Goal: Information Seeking & Learning: Learn about a topic

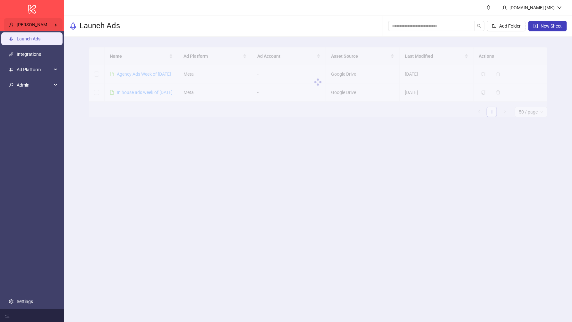
click at [49, 26] on span "Murtaza Alvi's Kitchn / Bearaby" at bounding box center [51, 24] width 69 height 5
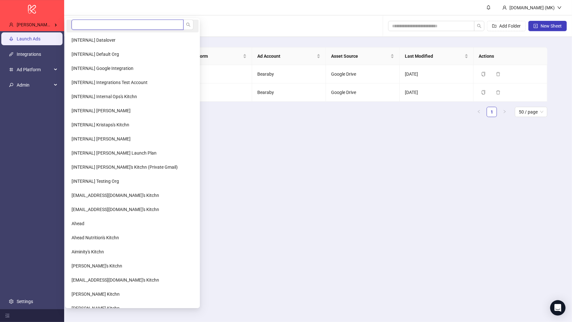
click at [90, 26] on input "search" at bounding box center [127, 25] width 112 height 10
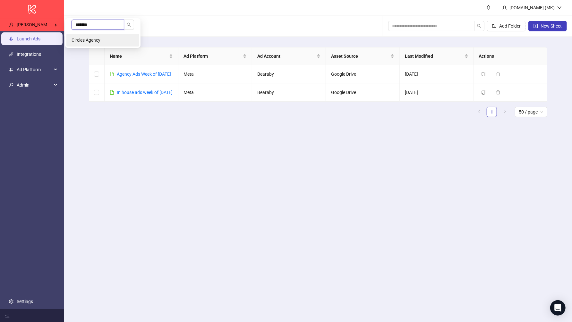
type input "*******"
click at [95, 45] on li "Circles Agency" at bounding box center [102, 40] width 73 height 13
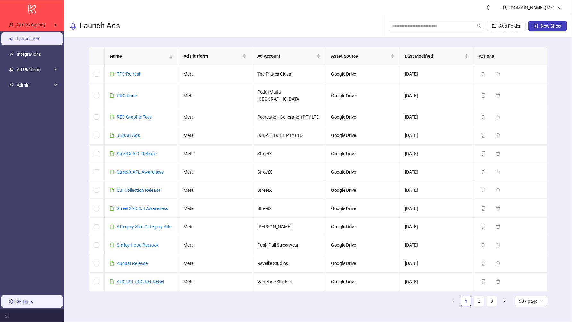
click at [32, 300] on link "Settings" at bounding box center [25, 301] width 16 height 5
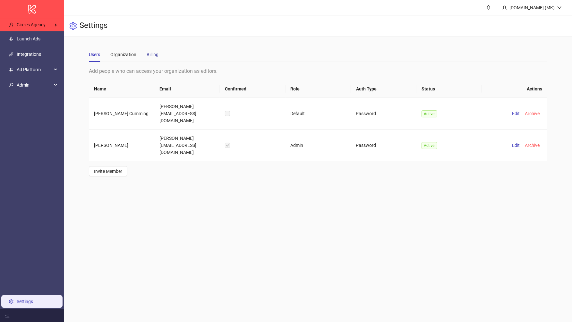
click at [156, 56] on div "Billing" at bounding box center [153, 54] width 12 height 7
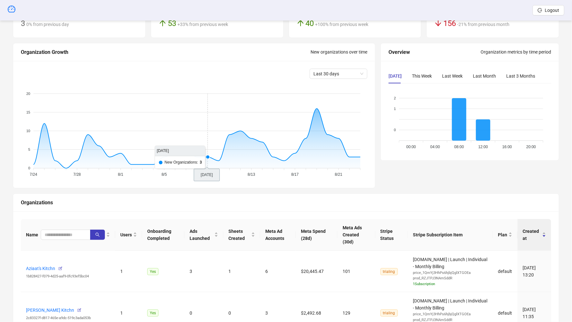
scroll to position [136, 0]
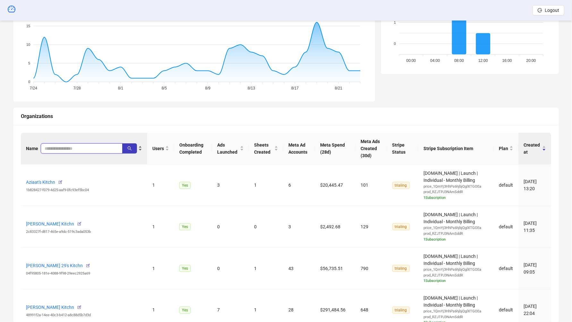
click at [61, 145] on input "search" at bounding box center [79, 148] width 69 height 7
type input "*******"
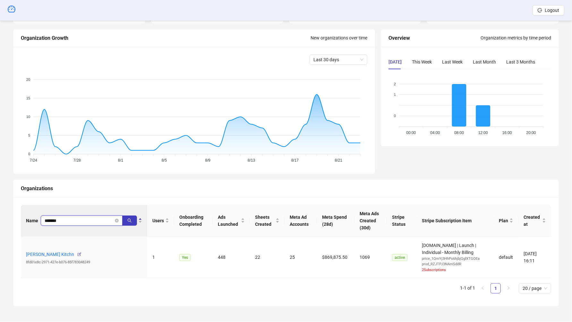
scroll to position [63, 0]
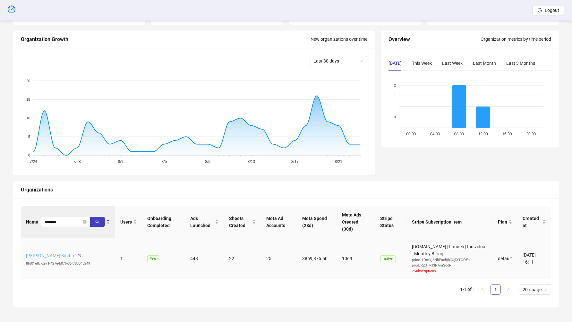
click at [53, 253] on link "Lindsey Rutherford's Kitchn" at bounding box center [50, 255] width 48 height 5
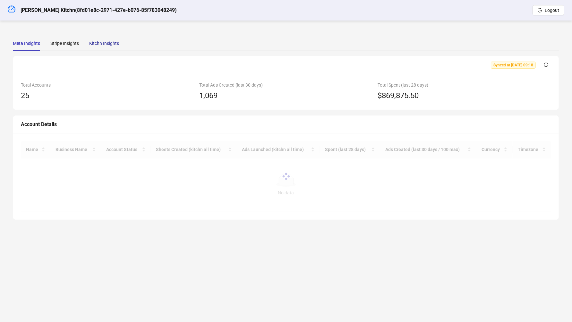
click at [101, 43] on div "Kitchn Insights" at bounding box center [104, 43] width 30 height 7
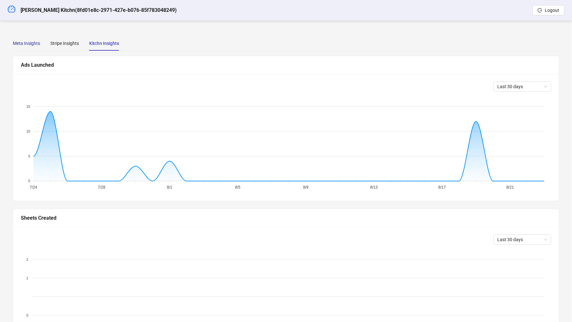
click at [34, 44] on div "Meta Insights" at bounding box center [26, 43] width 27 height 7
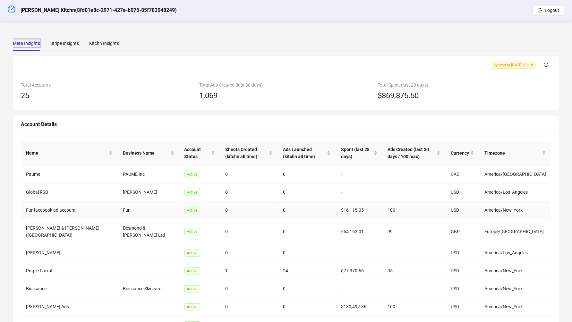
scroll to position [76, 0]
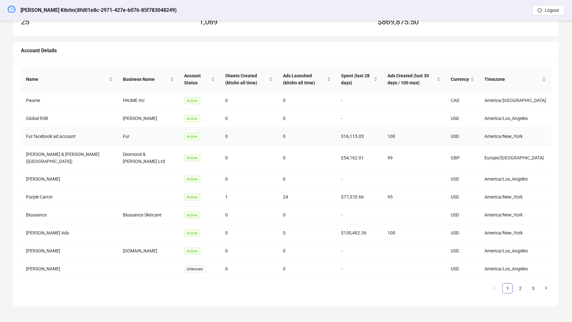
click at [41, 138] on td "Fur facebook ad account" at bounding box center [69, 137] width 97 height 18
click at [518, 290] on link "2" at bounding box center [520, 288] width 10 height 10
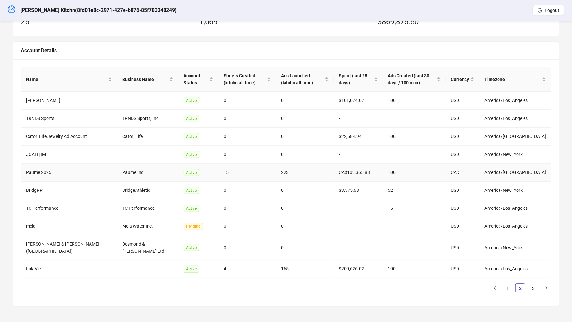
click at [40, 171] on td "Paume 2025" at bounding box center [69, 173] width 96 height 18
click at [533, 291] on link "3" at bounding box center [533, 288] width 10 height 10
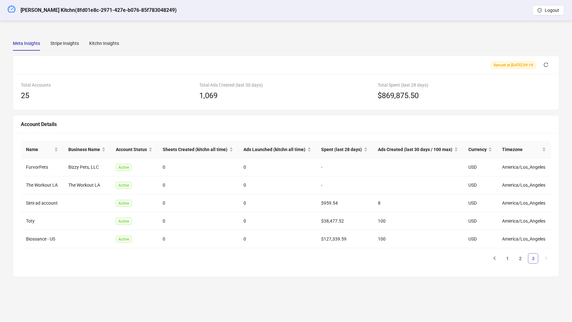
scroll to position [0, 0]
click at [518, 256] on link "2" at bounding box center [520, 259] width 10 height 10
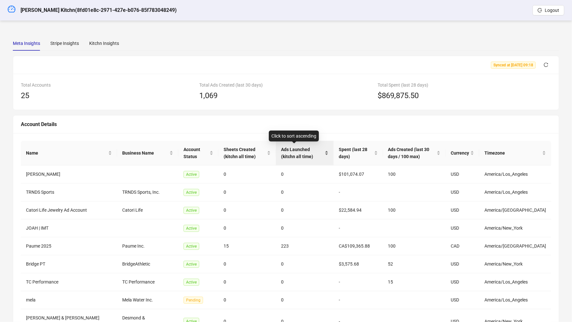
click at [281, 155] on span "Ads Launched (kitchn all time)" at bounding box center [302, 153] width 42 height 14
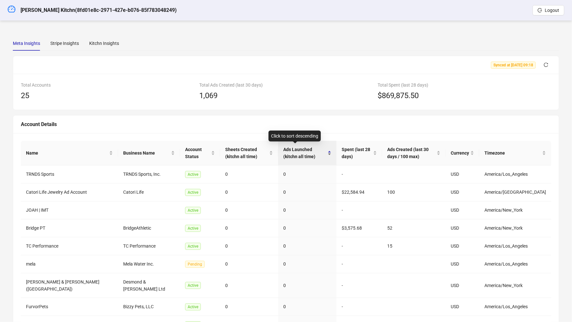
click at [283, 155] on span "Ads Launched (kitchn all time)" at bounding box center [304, 153] width 43 height 14
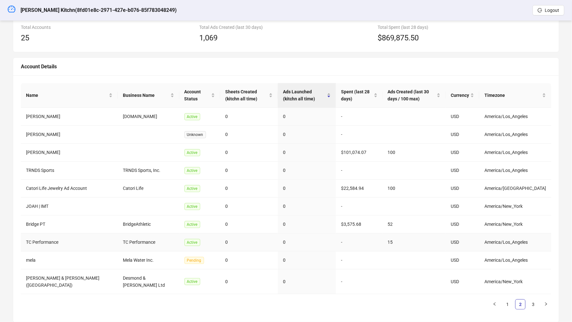
scroll to position [76, 0]
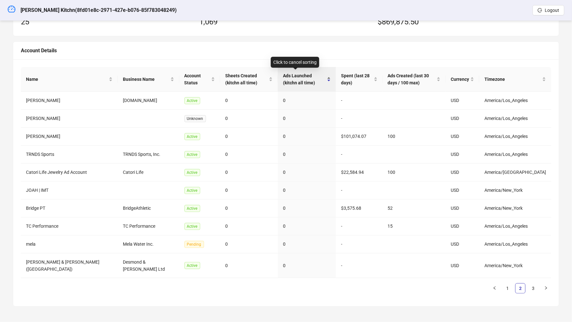
click at [285, 72] on span "Ads Launched (kitchn all time)" at bounding box center [304, 79] width 43 height 14
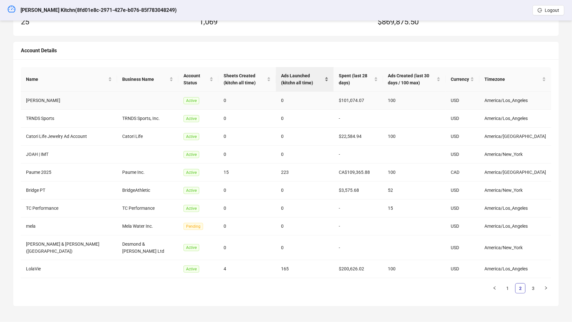
click at [288, 76] on span "Ads Launched (kitchn all time)" at bounding box center [302, 79] width 42 height 14
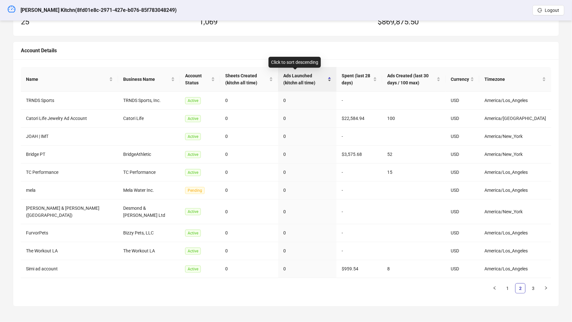
click at [288, 76] on span "Ads Launched (kitchn all time)" at bounding box center [304, 79] width 43 height 14
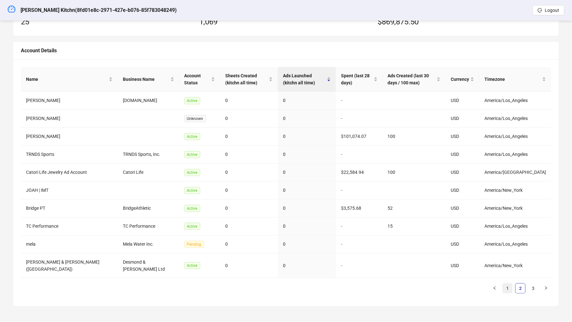
click at [507, 287] on link "1" at bounding box center [507, 288] width 10 height 10
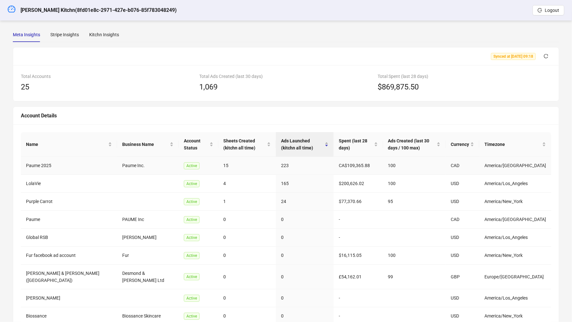
scroll to position [0, 0]
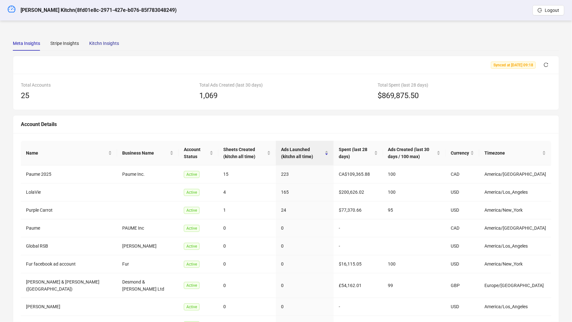
click at [108, 42] on div "Kitchn Insights" at bounding box center [104, 43] width 30 height 7
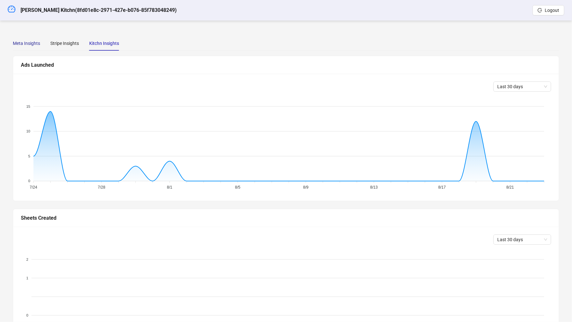
click at [26, 40] on div "Meta Insights" at bounding box center [26, 43] width 27 height 7
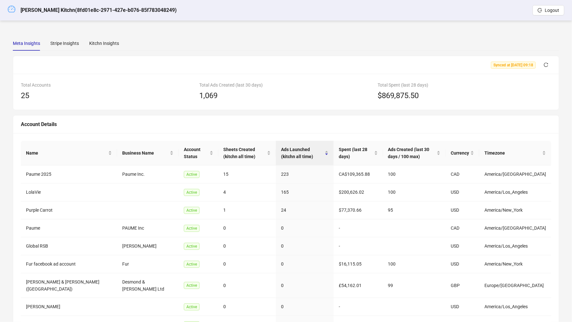
click at [14, 10] on icon "dashboard" at bounding box center [12, 9] width 8 height 8
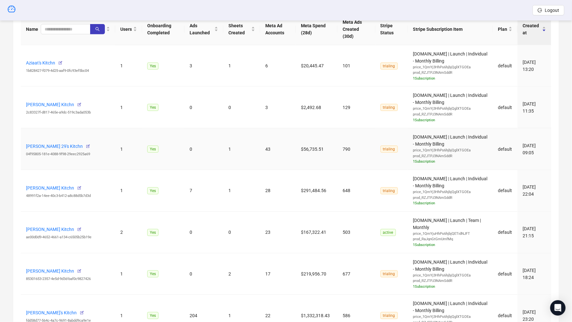
scroll to position [262, 0]
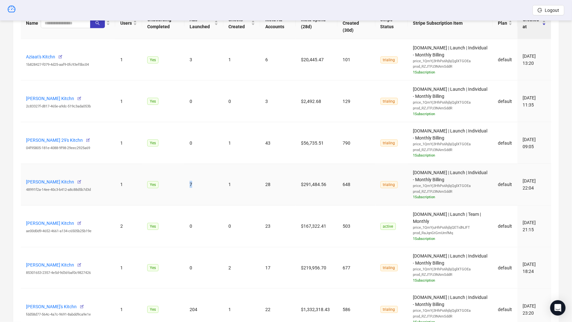
drag, startPoint x: 201, startPoint y: 177, endPoint x: 189, endPoint y: 177, distance: 12.2
click at [189, 177] on td "7" at bounding box center [203, 185] width 38 height 42
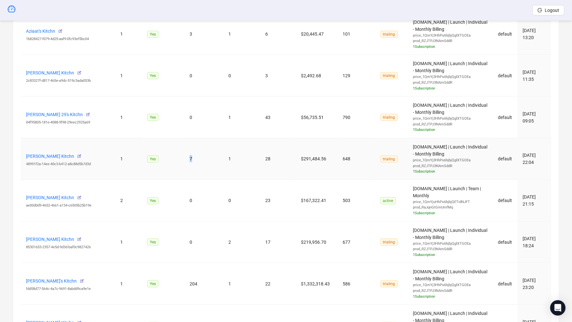
scroll to position [338, 0]
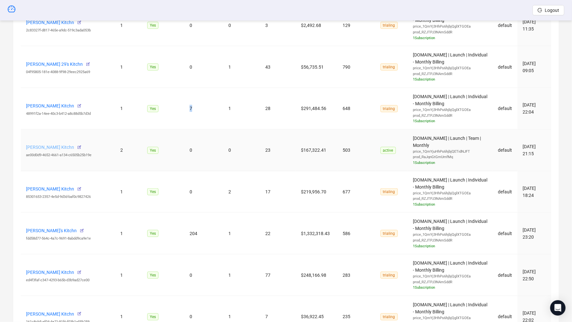
click at [63, 145] on link "Christopher Murphy's Kitchn" at bounding box center [50, 147] width 48 height 5
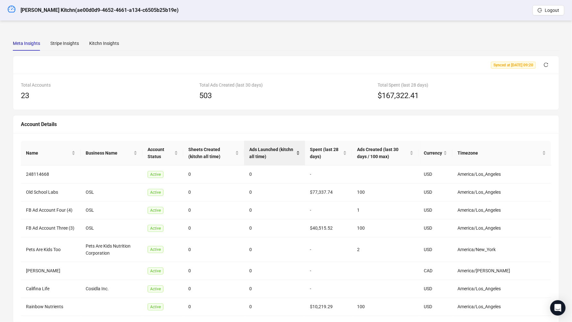
click at [283, 158] on span "Ads Launched (kitchn all time)" at bounding box center [271, 153] width 45 height 14
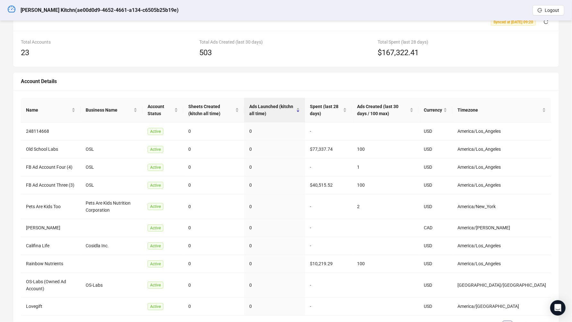
scroll to position [76, 0]
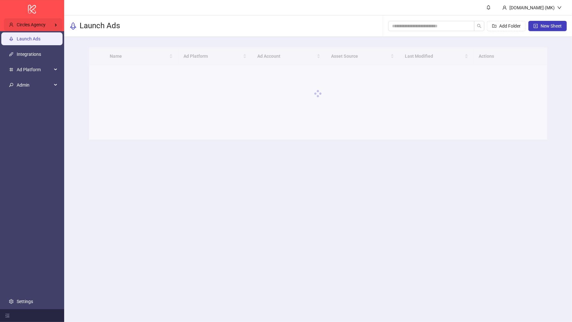
click at [46, 28] on div "Circles Agency" at bounding box center [33, 24] width 59 height 13
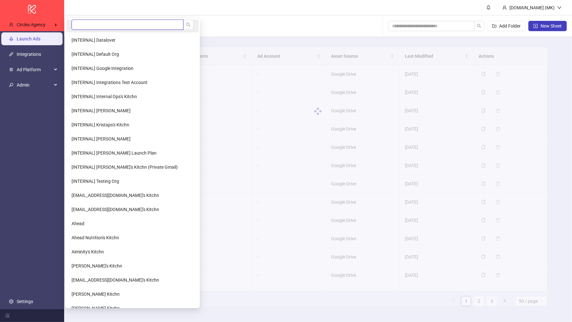
click at [75, 25] on input "search" at bounding box center [127, 25] width 112 height 10
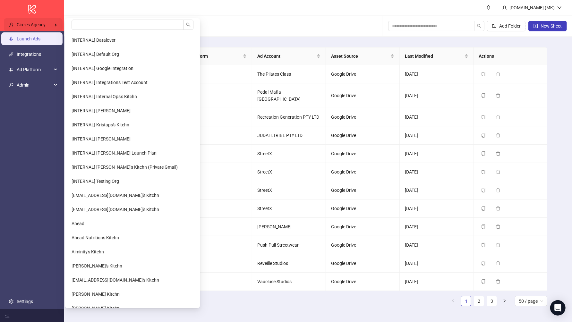
click at [48, 21] on div "Circles Agency" at bounding box center [33, 24] width 59 height 13
click at [86, 22] on input "search" at bounding box center [127, 25] width 112 height 10
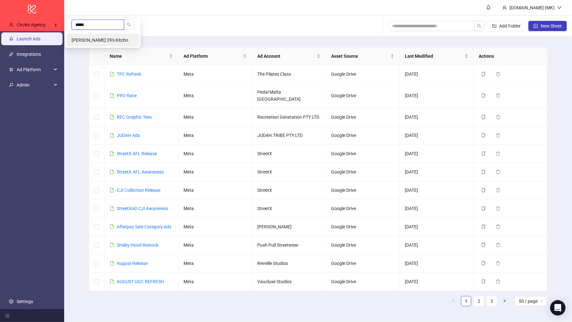
type input "*****"
click at [94, 41] on span "Ritik Sachdeva 29's Kitchn" at bounding box center [99, 40] width 57 height 5
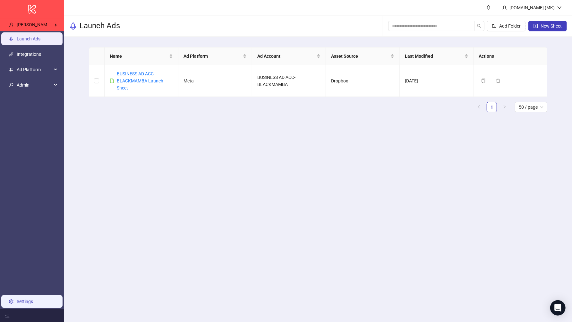
click at [33, 302] on link "Settings" at bounding box center [25, 301] width 16 height 5
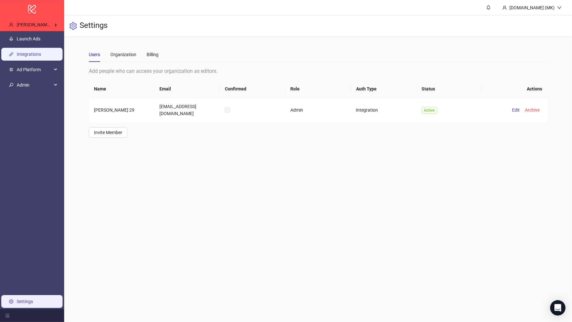
click at [41, 54] on link "Integrations" at bounding box center [29, 54] width 24 height 5
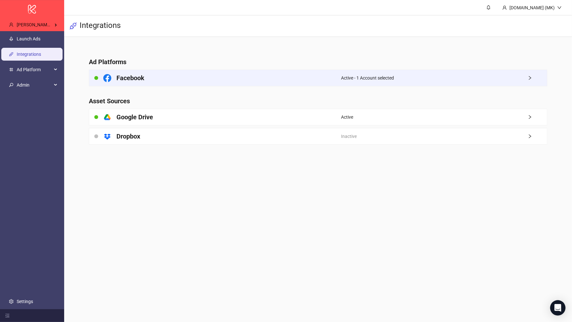
click at [308, 77] on div "Facebook" at bounding box center [215, 78] width 252 height 16
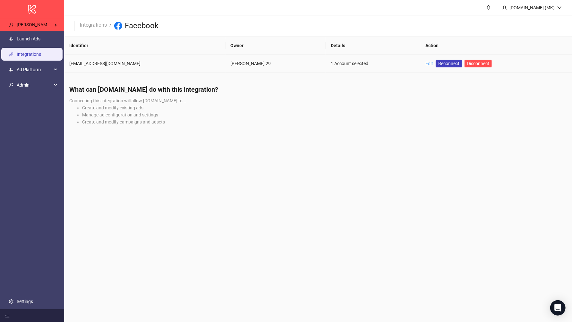
click at [425, 63] on link "Edit" at bounding box center [429, 63] width 8 height 5
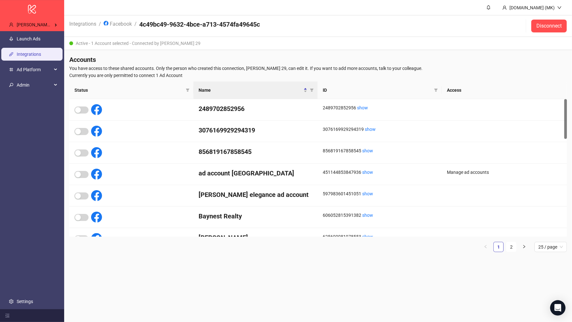
click at [160, 86] on th "Status" at bounding box center [131, 90] width 124 height 18
click at [125, 92] on span "Status" at bounding box center [128, 90] width 109 height 7
click at [37, 36] on link "Launch Ads" at bounding box center [29, 38] width 24 height 5
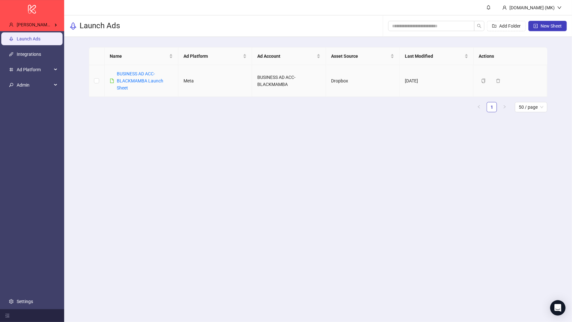
click at [148, 77] on div "BUSINESS AD ACC- BLACKMAMBA Launch Sheet" at bounding box center [145, 80] width 56 height 21
click at [141, 75] on link "BUSINESS AD ACC- BLACKMAMBA Launch Sheet" at bounding box center [140, 80] width 46 height 19
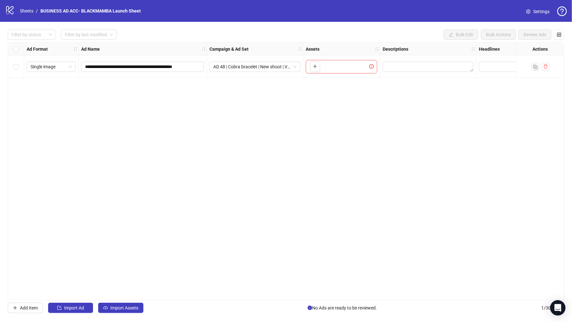
click at [7, 11] on icon "logo/logo-mobile" at bounding box center [10, 10] width 10 height 10
click at [9, 11] on icon "logo/logo-mobile" at bounding box center [10, 10] width 10 height 10
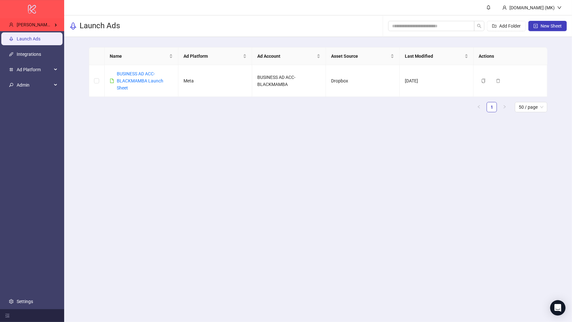
click at [50, 18] on div "logo/logo-mobile" at bounding box center [32, 9] width 64 height 18
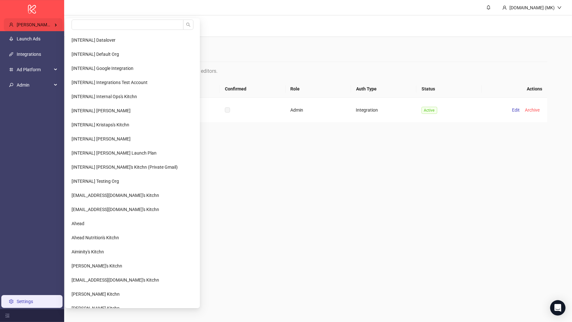
click at [49, 28] on div "Ritik Sachdeva 29's Kitchn" at bounding box center [33, 24] width 59 height 13
click at [93, 27] on input "search" at bounding box center [127, 25] width 112 height 10
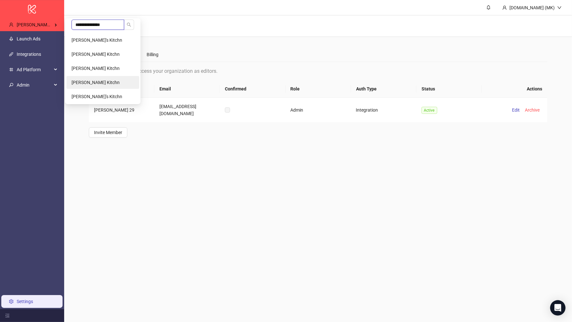
type input "**********"
click at [109, 83] on span "[PERSON_NAME] Kitchn" at bounding box center [95, 82] width 48 height 5
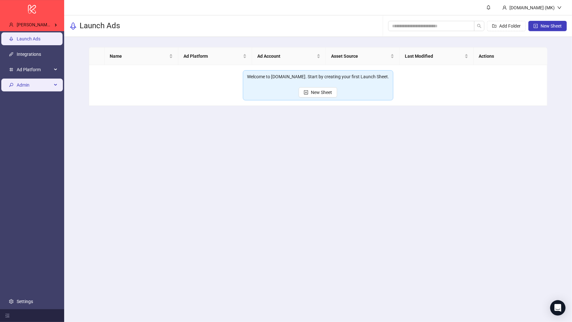
click at [40, 85] on span "Admin" at bounding box center [34, 85] width 35 height 13
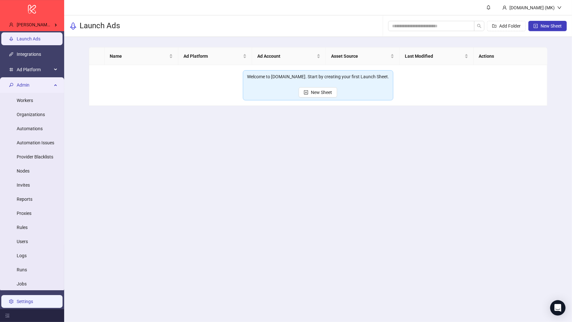
click at [33, 299] on link "Settings" at bounding box center [25, 301] width 16 height 5
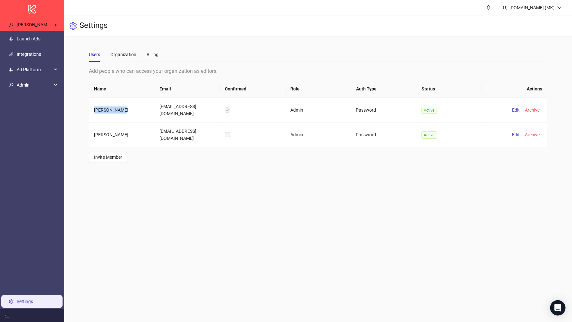
drag, startPoint x: 125, startPoint y: 113, endPoint x: 88, endPoint y: 113, distance: 36.5
click at [88, 113] on main "Users Organization Billing Add people who can access your organization as edito…" at bounding box center [318, 105] width 468 height 136
copy table "[PERSON_NAME]"
click at [41, 89] on span "Admin" at bounding box center [34, 85] width 35 height 13
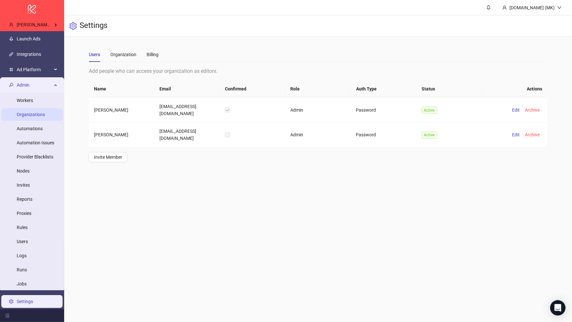
click at [45, 112] on link "Organizations" at bounding box center [31, 114] width 28 height 5
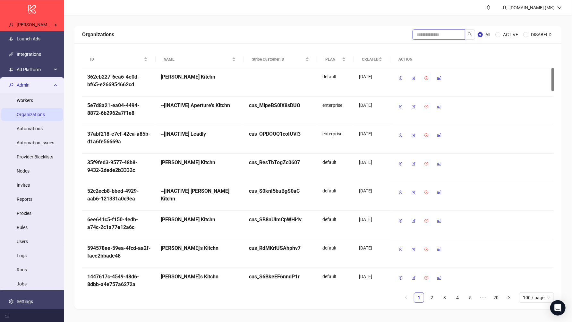
click at [431, 33] on input "search" at bounding box center [438, 34] width 53 height 10
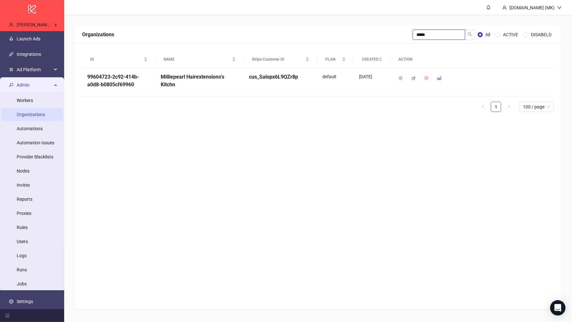
click at [430, 38] on input "*****" at bounding box center [438, 34] width 53 height 10
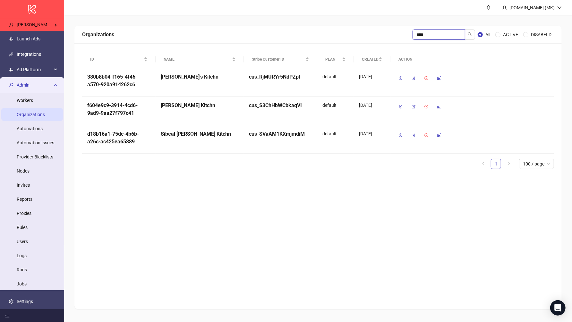
click at [431, 37] on input "****" at bounding box center [438, 34] width 53 height 10
type input "**********"
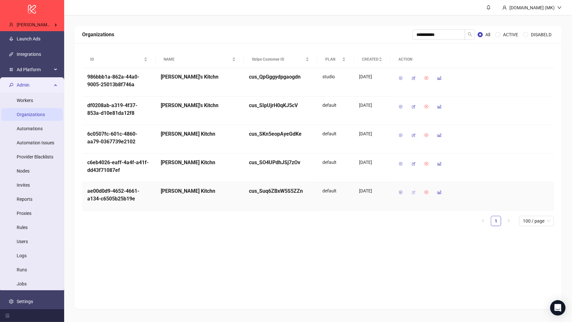
click at [415, 189] on button "button" at bounding box center [413, 192] width 10 height 10
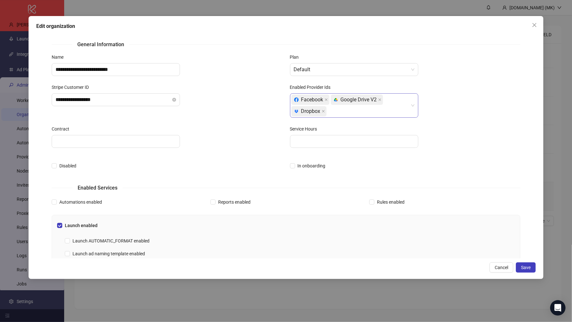
click at [373, 116] on div "Facebook platform/google_drive Google Drive V2 platform/dropbox Dropbox" at bounding box center [350, 105] width 119 height 23
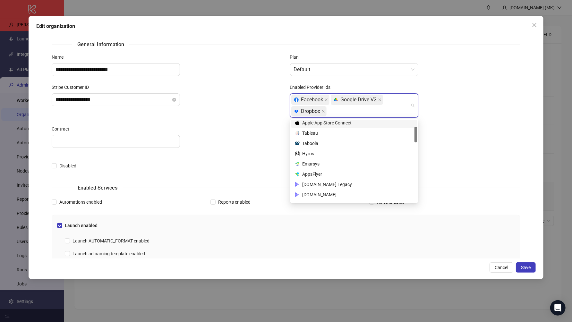
scroll to position [50, 0]
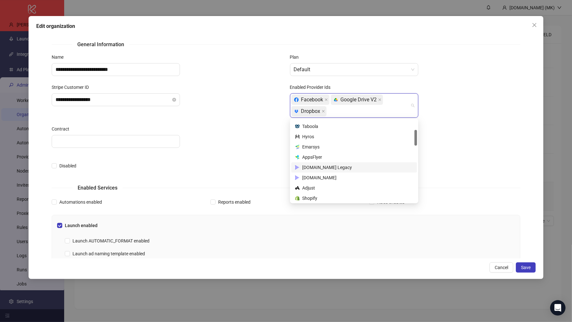
click at [339, 171] on div "Frame.io Legacy" at bounding box center [354, 167] width 126 height 10
click at [336, 175] on div "Frame.io" at bounding box center [354, 177] width 118 height 7
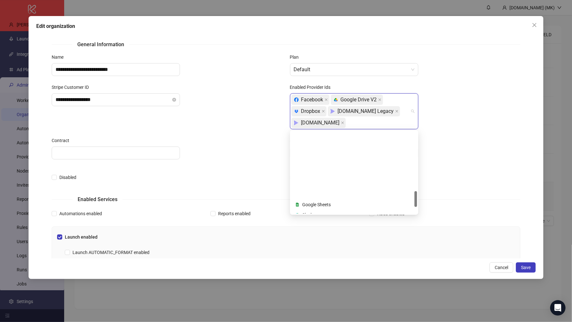
scroll to position [304, 0]
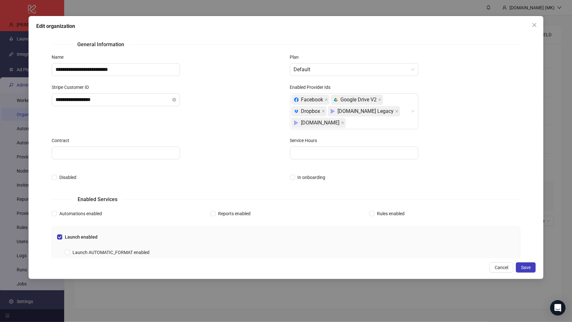
click at [473, 158] on div at bounding box center [405, 153] width 230 height 13
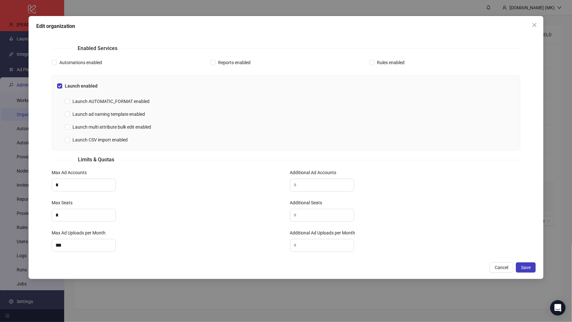
scroll to position [157, 0]
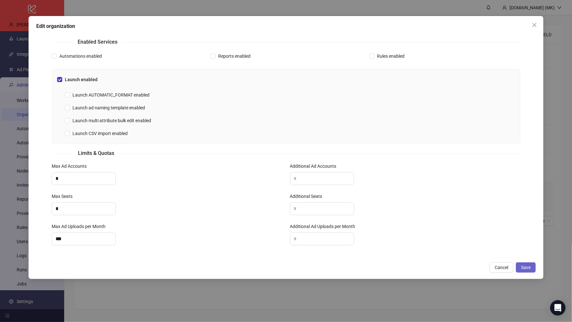
click at [529, 264] on button "Save" at bounding box center [526, 267] width 20 height 10
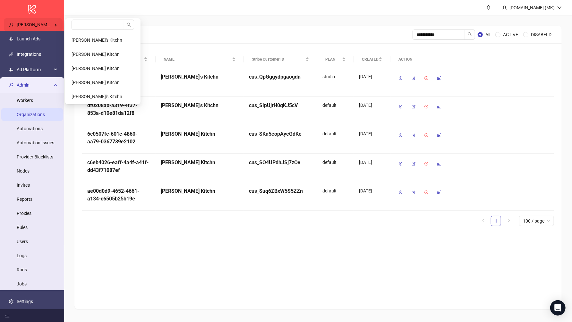
click at [42, 26] on span "Christopher Murphy's Kitchn" at bounding box center [41, 24] width 48 height 5
click at [108, 26] on input "search" at bounding box center [97, 25] width 53 height 10
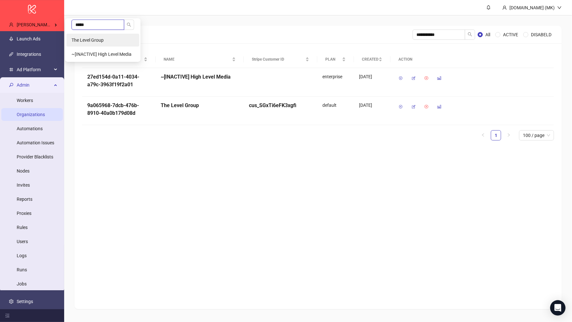
type input "*****"
click at [111, 39] on li "The Level Group" at bounding box center [102, 40] width 73 height 13
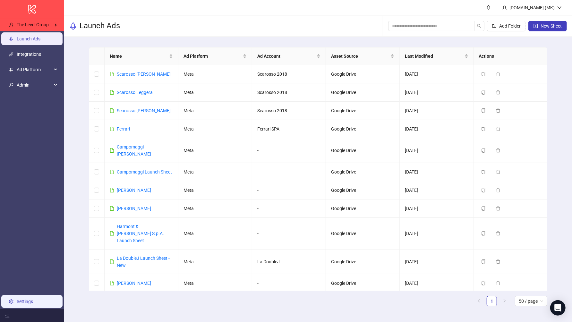
click at [31, 299] on link "Settings" at bounding box center [25, 301] width 16 height 5
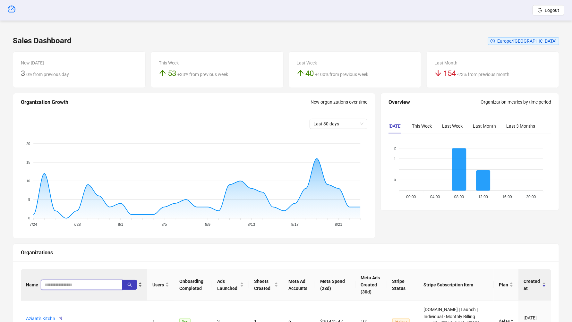
click at [66, 280] on div "Name" at bounding box center [84, 285] width 116 height 10
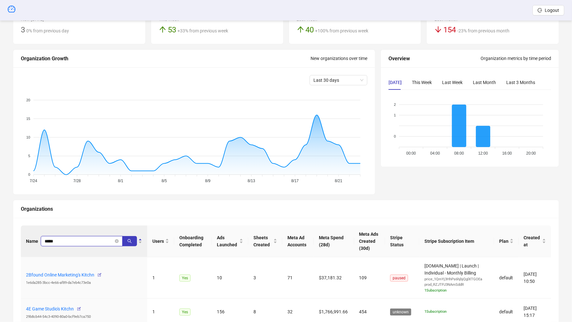
scroll to position [50, 0]
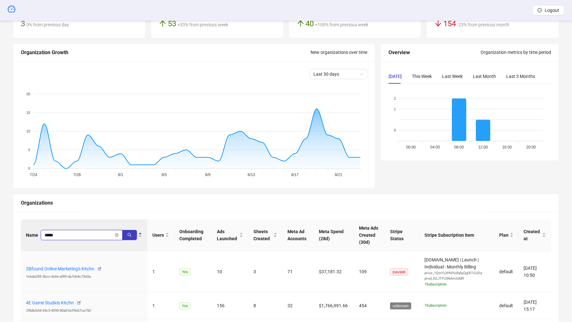
type input "*****"
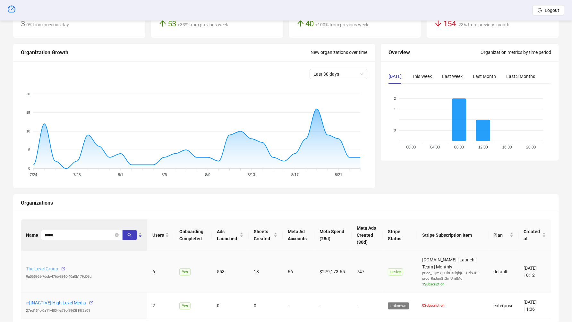
click at [46, 268] on link "The Level Group" at bounding box center [42, 268] width 32 height 5
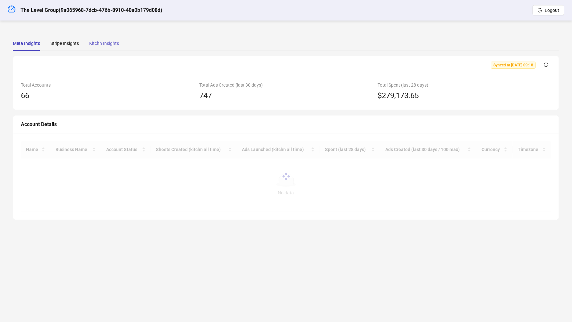
click at [101, 39] on div "Kitchn Insights" at bounding box center [104, 43] width 30 height 15
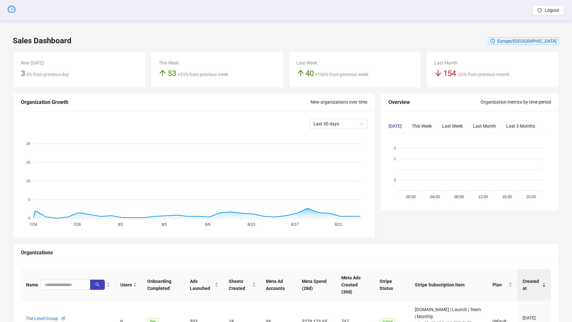
scroll to position [50, 0]
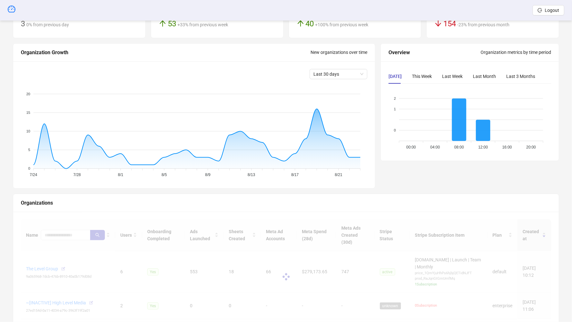
click at [66, 231] on div at bounding box center [286, 276] width 530 height 115
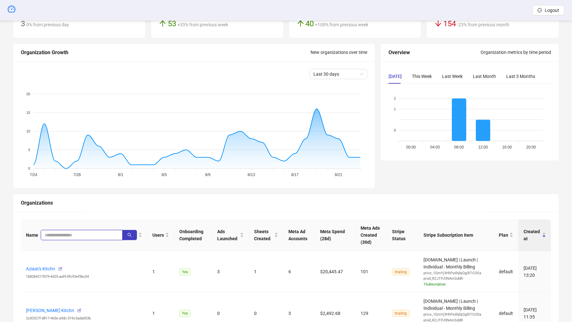
click at [66, 231] on input "search" at bounding box center [79, 234] width 69 height 7
type input "*****"
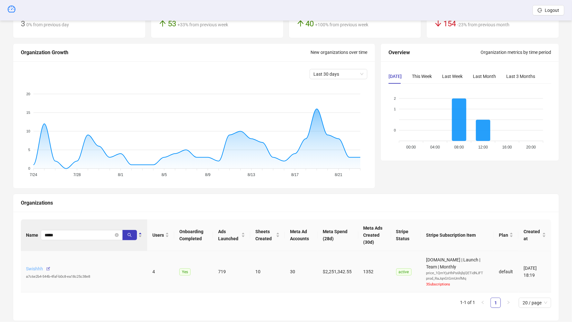
click at [37, 268] on link "Swishhh" at bounding box center [34, 268] width 17 height 5
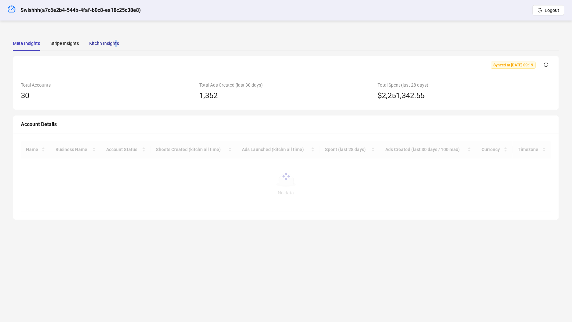
click at [116, 46] on div "Kitchn Insights" at bounding box center [104, 43] width 30 height 7
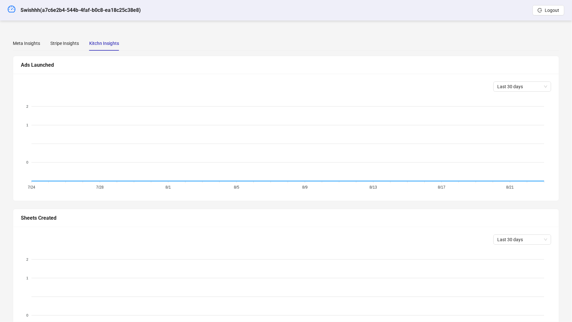
click at [538, 80] on div "Last 30 days 2 2 1 1 1 0 0 0 7/24 7/24 7/28 7/28 8/1 8/1 8/5 8/5 8/9 8/9 8/13 8…" at bounding box center [285, 137] width 545 height 127
click at [526, 90] on span "Last 30 days" at bounding box center [522, 87] width 50 height 10
click at [517, 129] on div "Last 90 days" at bounding box center [522, 130] width 47 height 7
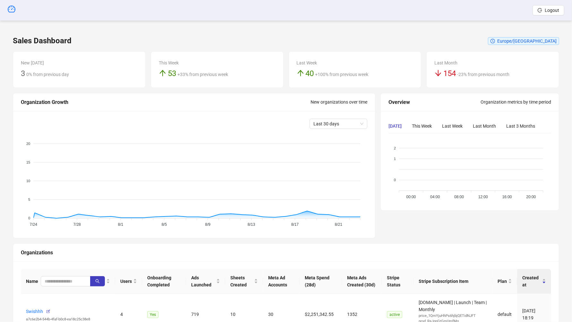
scroll to position [50, 0]
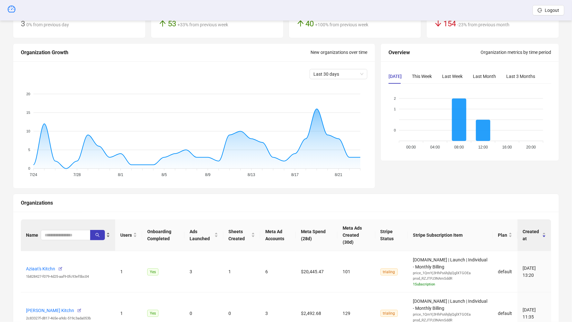
click at [60, 230] on div "Name" at bounding box center [68, 235] width 84 height 10
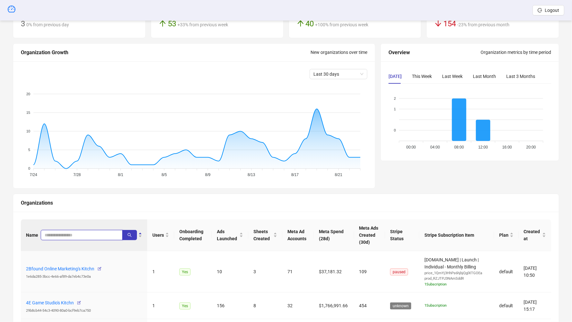
click at [58, 230] on div "Name" at bounding box center [84, 235] width 116 height 10
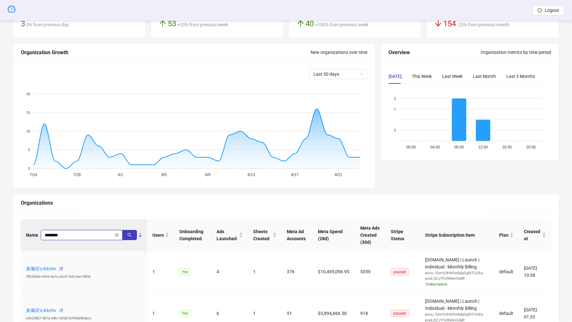
type input "********"
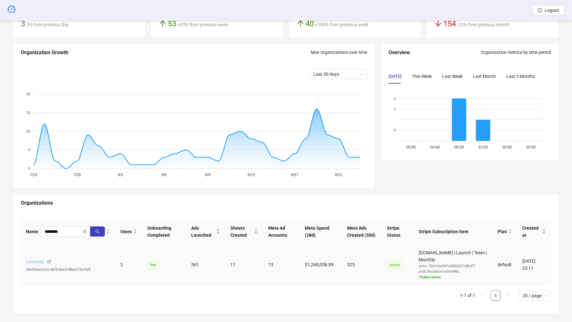
click at [35, 264] on link "Lovevery" at bounding box center [35, 261] width 18 height 5
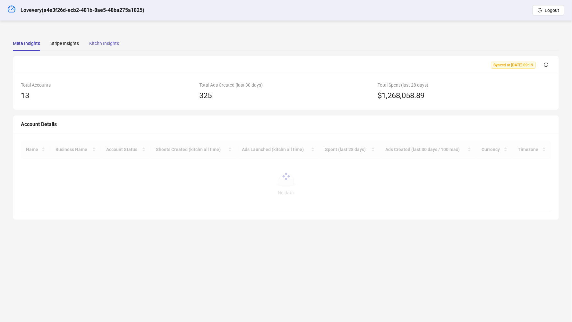
click at [114, 47] on div "Kitchn Insights" at bounding box center [104, 43] width 30 height 15
